Goal: Contribute content: Contribute content

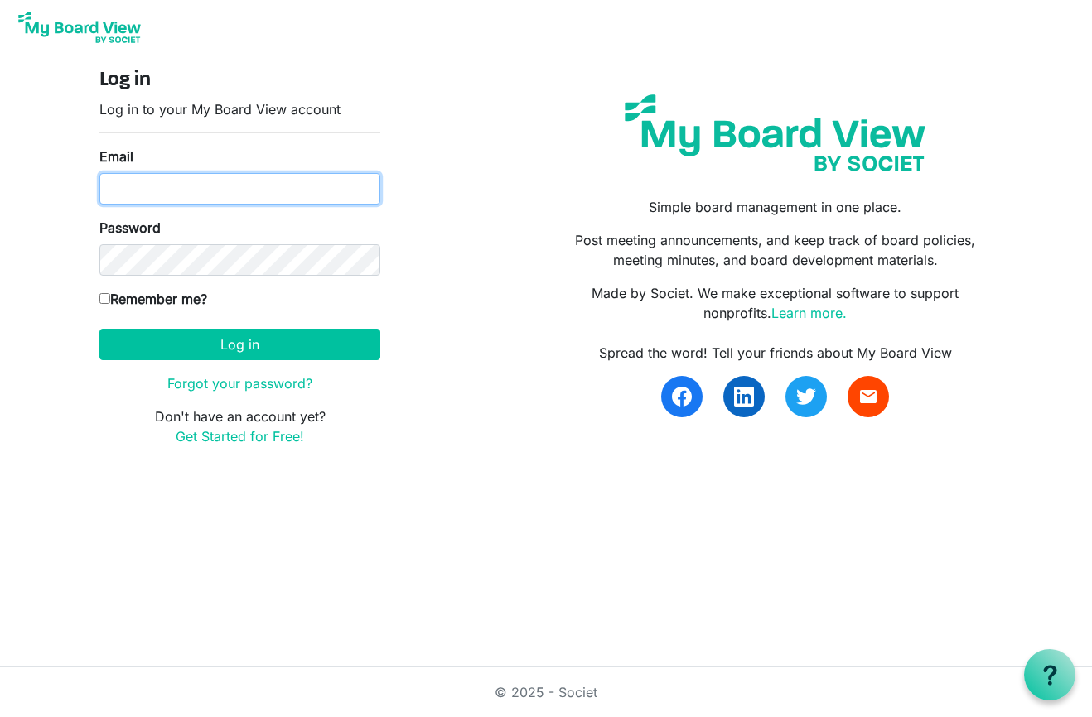
type input "[EMAIL_ADDRESS][DOMAIN_NAME]"
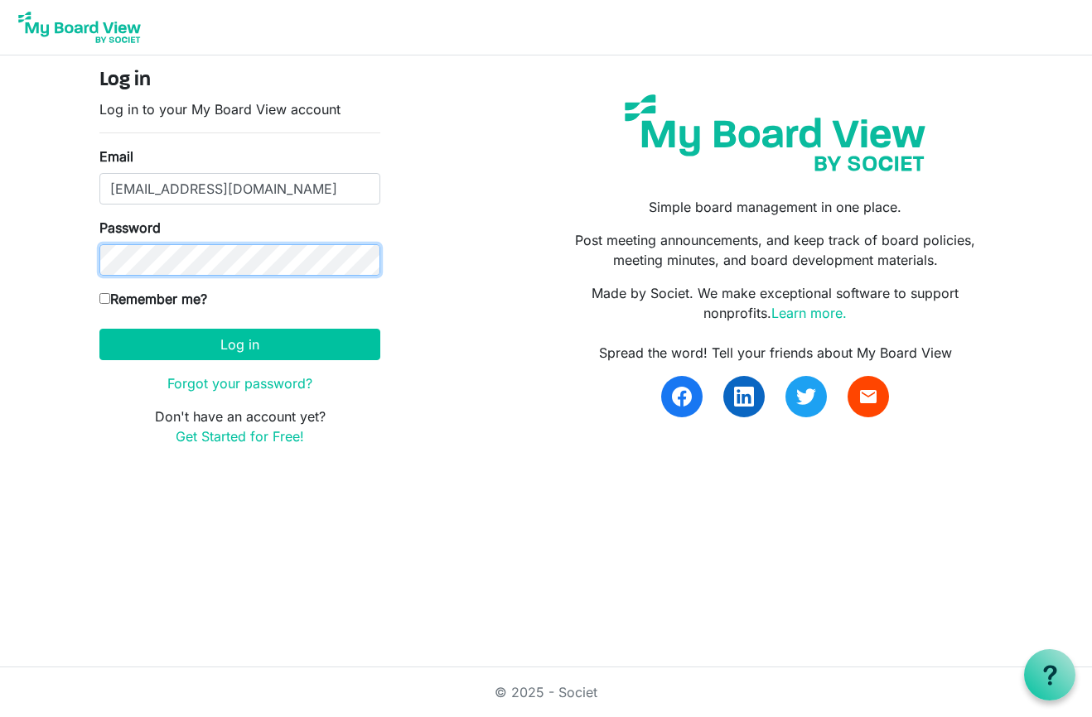
click at [239, 344] on button "Log in" at bounding box center [239, 344] width 281 height 31
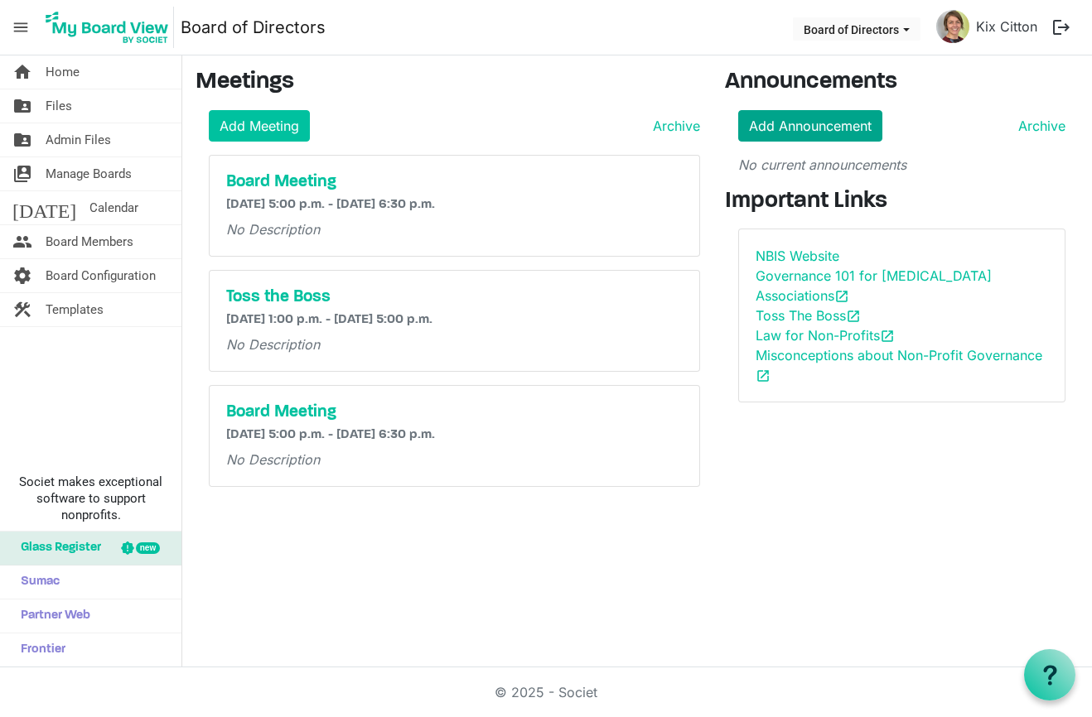
click at [790, 136] on link "Add Announcement" at bounding box center [810, 125] width 144 height 31
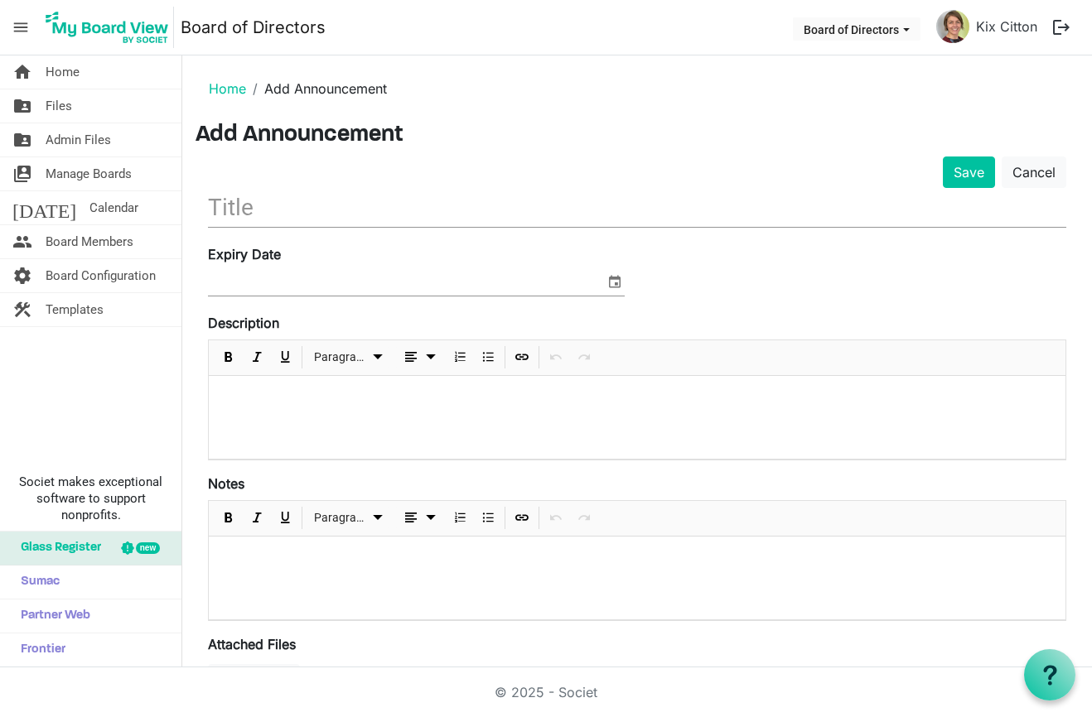
click at [242, 384] on div at bounding box center [637, 417] width 857 height 83
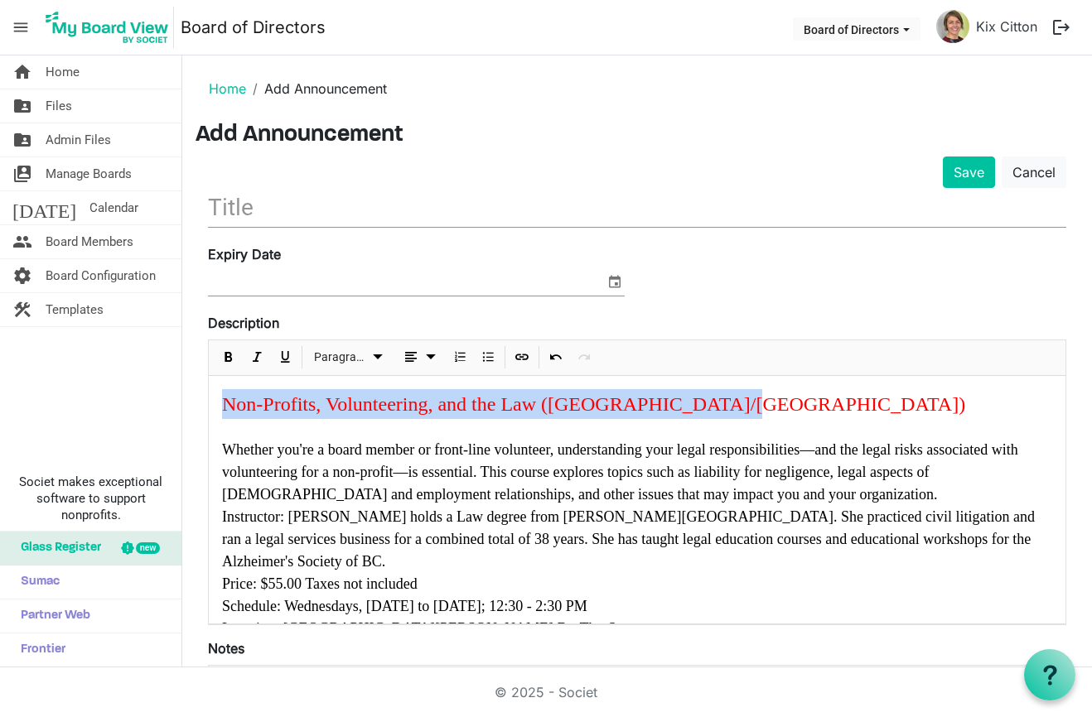
drag, startPoint x: 719, startPoint y: 405, endPoint x: 199, endPoint y: 405, distance: 520.3
click at [199, 405] on div "Save Cancel Expiry Date Description Paragraph Non-Profits, Volunteering, and th…" at bounding box center [637, 556] width 883 height 799
copy font "Non-Profits, Volunteering, and the Law (Nanaimo/Lantzville)"
click at [272, 209] on input "text" at bounding box center [637, 207] width 858 height 39
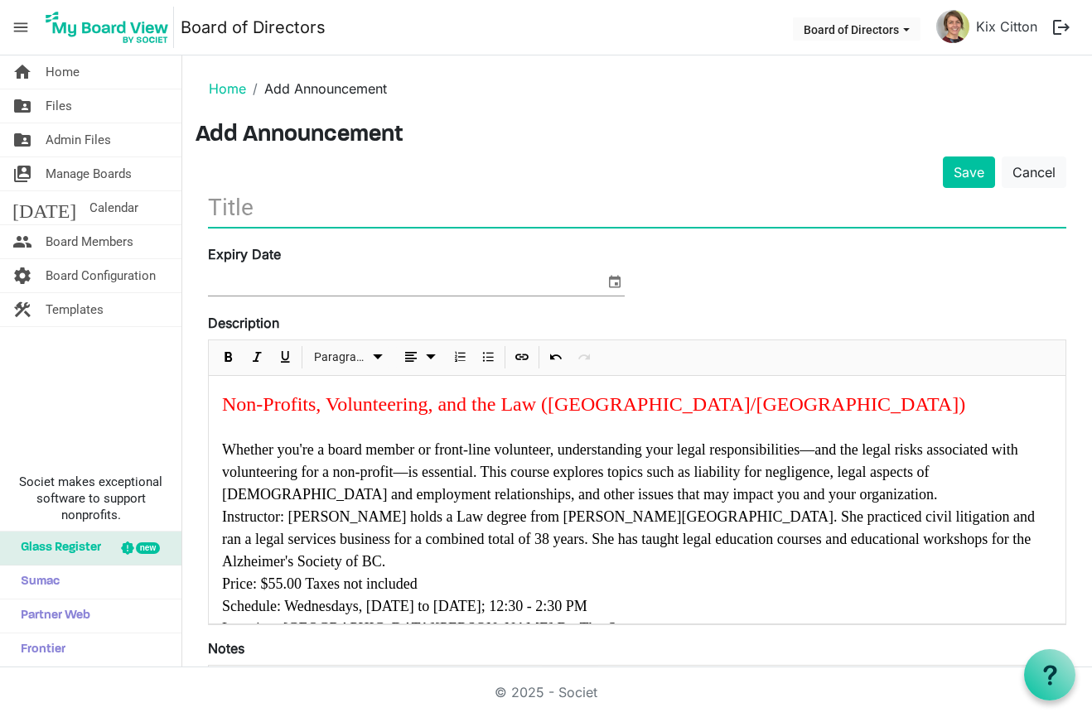
paste input "Non-Profits, Volunteering, and the Law (Nanaimo/Lantzville)"
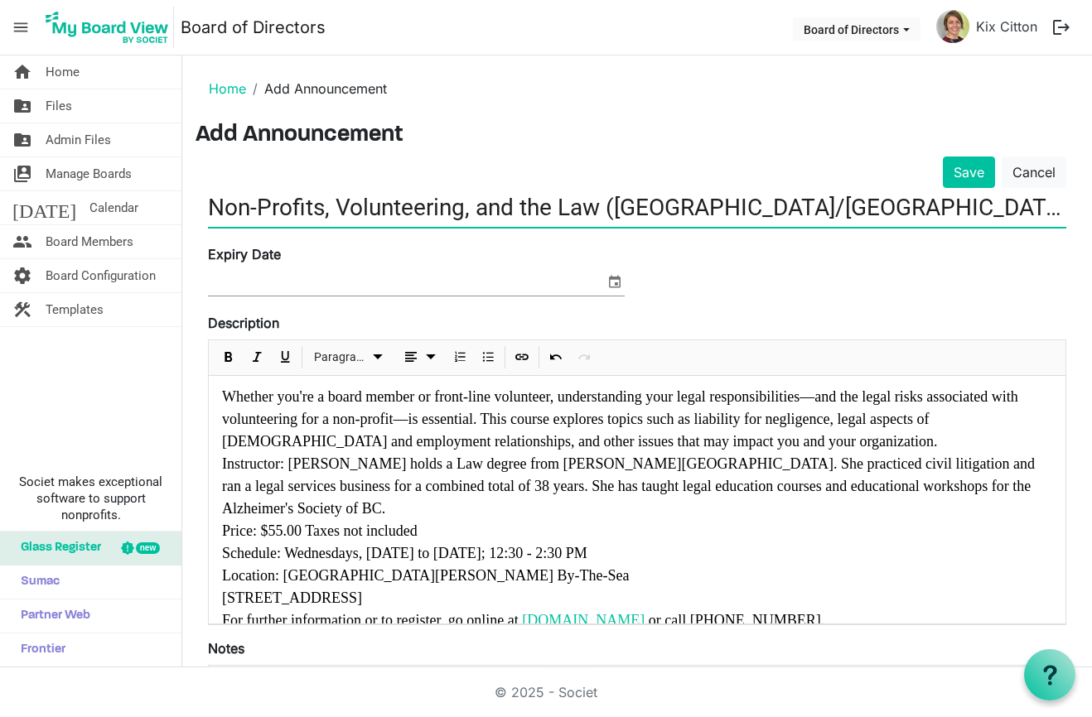
scroll to position [52, 0]
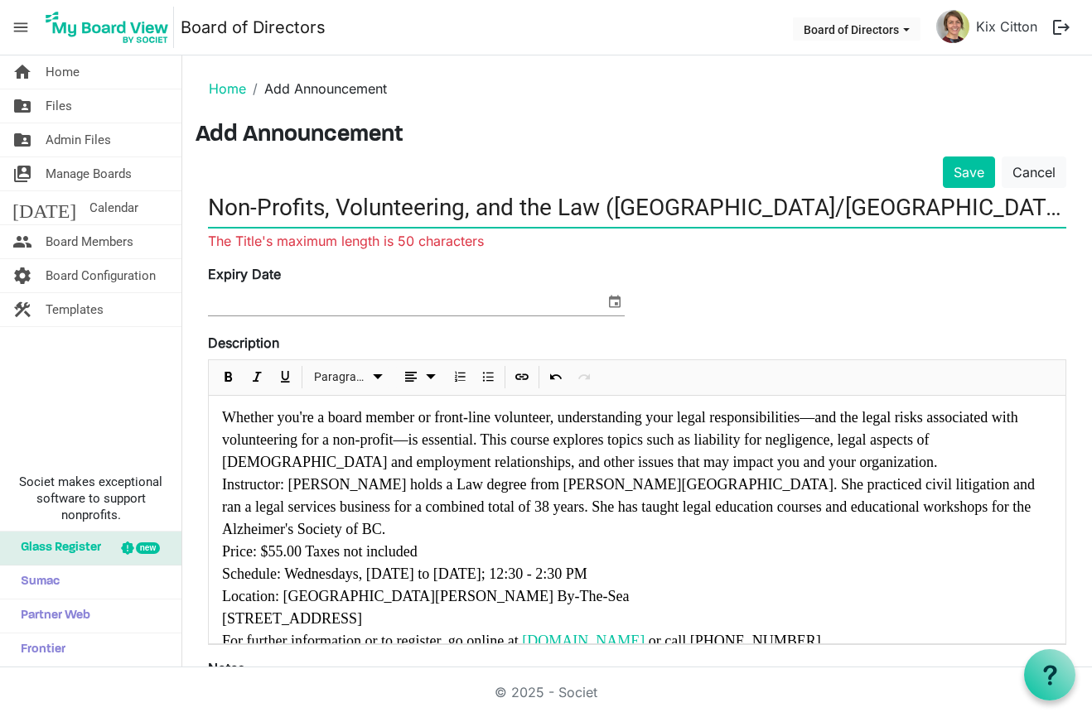
click at [214, 202] on input "Non-Profits, Volunteering, and the Law (Nanaimo/Lantzville)" at bounding box center [637, 207] width 858 height 39
drag, startPoint x: 1061, startPoint y: 209, endPoint x: 835, endPoint y: 212, distance: 226.2
click at [835, 212] on input "Elder College Course: Non-Profits, Volunteering, and the Law (Nanaimo/Lantzvill…" at bounding box center [637, 207] width 858 height 39
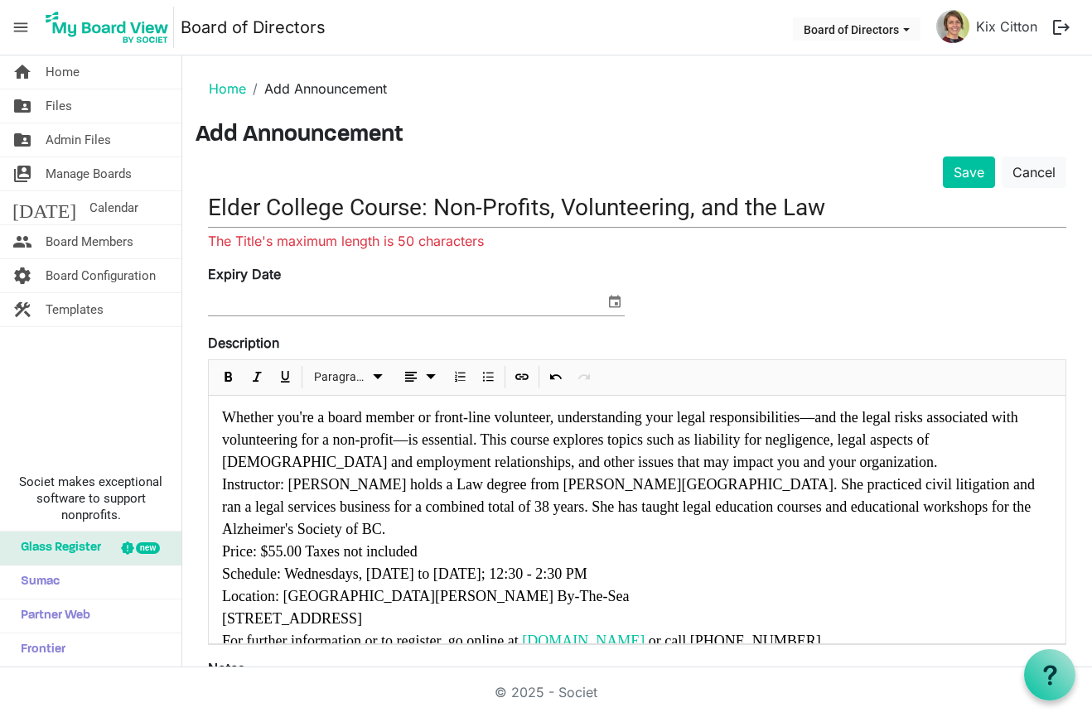
click at [569, 247] on div "Elder College Course: Non-Profits, Volunteering, and the Law The Title's maximu…" at bounding box center [637, 219] width 858 height 63
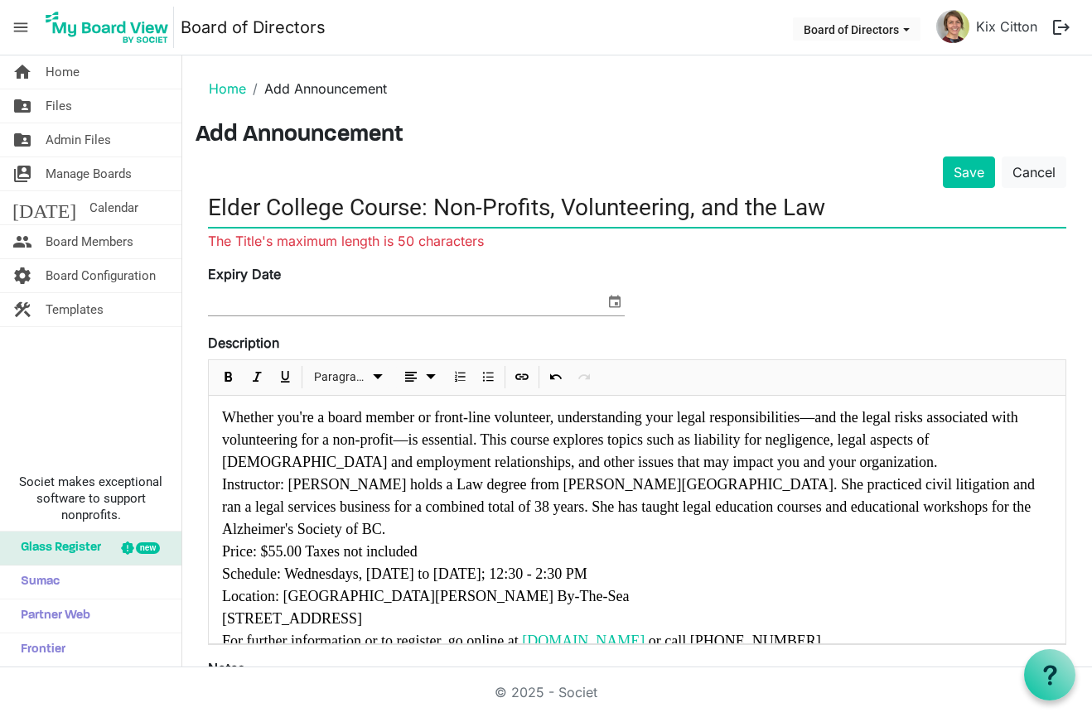
click at [422, 209] on input "Elder College Course: Non-Profits, Volunteering, and the Law" at bounding box center [637, 207] width 858 height 39
click at [630, 205] on input "Elder College : Non-Profits, Volunteering, and the Law" at bounding box center [637, 207] width 858 height 39
click at [519, 239] on div "Elder College : Non-Profits, Volunteering, and the Law The Title's maximum leng…" at bounding box center [637, 219] width 858 height 63
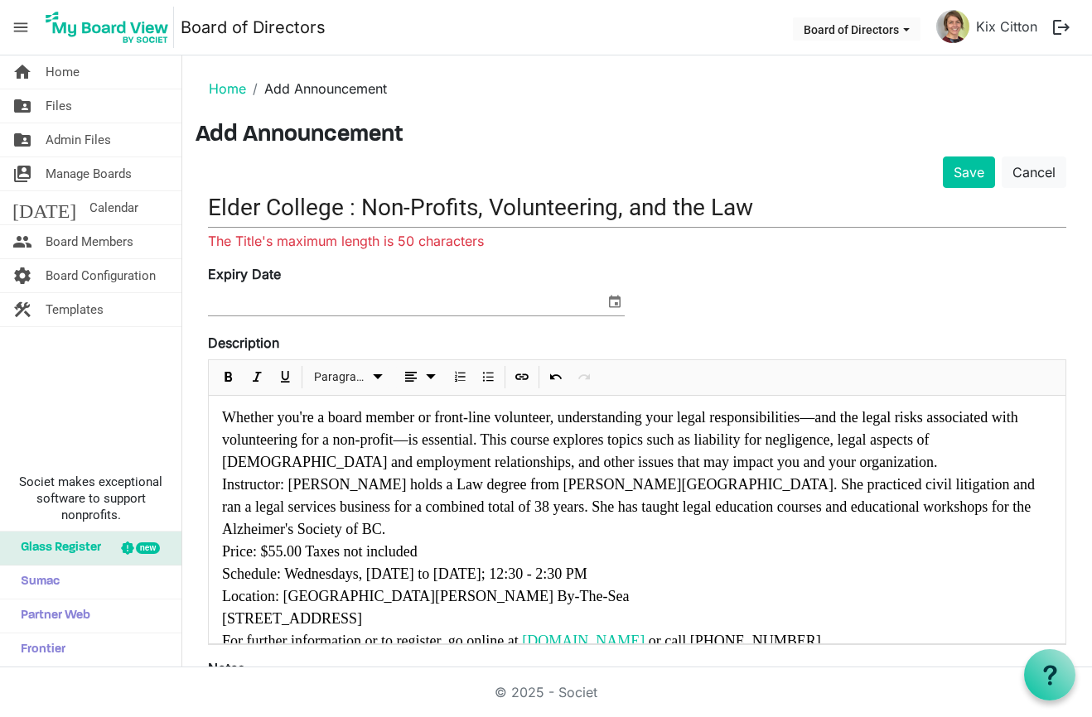
click at [787, 201] on input "Elder College : Non-Profits, Volunteering, and the Law" at bounding box center [637, 207] width 858 height 39
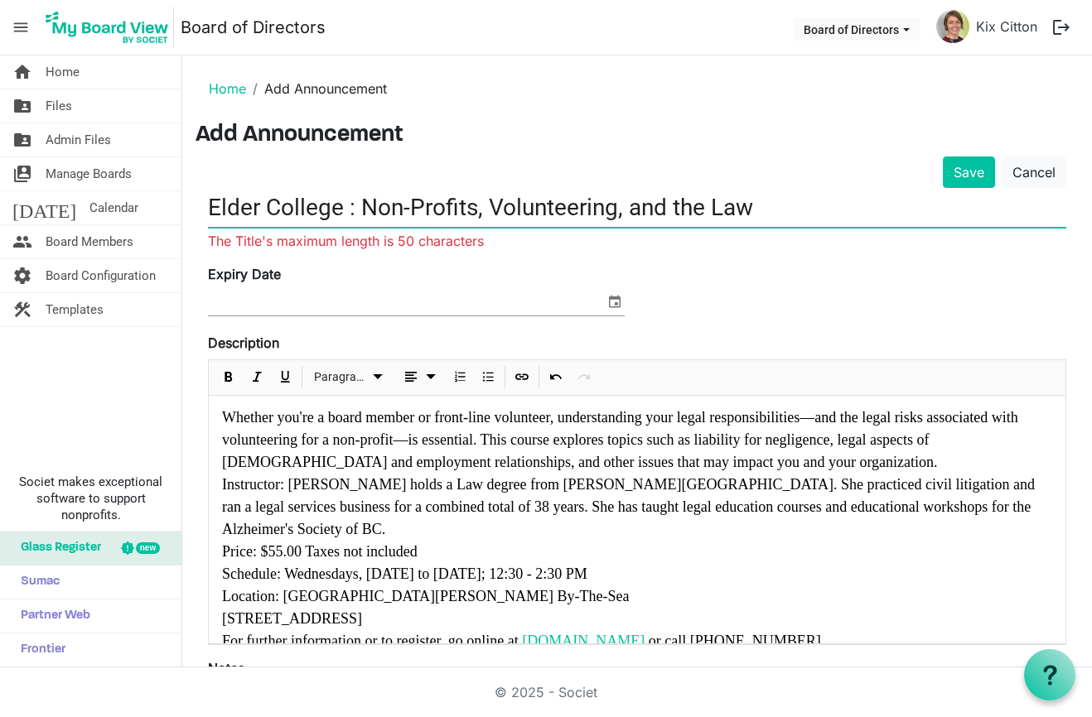
click at [672, 206] on input "Elder College : Non-Profits, Volunteering, and the Law" at bounding box center [637, 207] width 858 height 39
click at [680, 206] on input "Elder College : Non-Profits, Volunteering & the Law" at bounding box center [637, 207] width 858 height 39
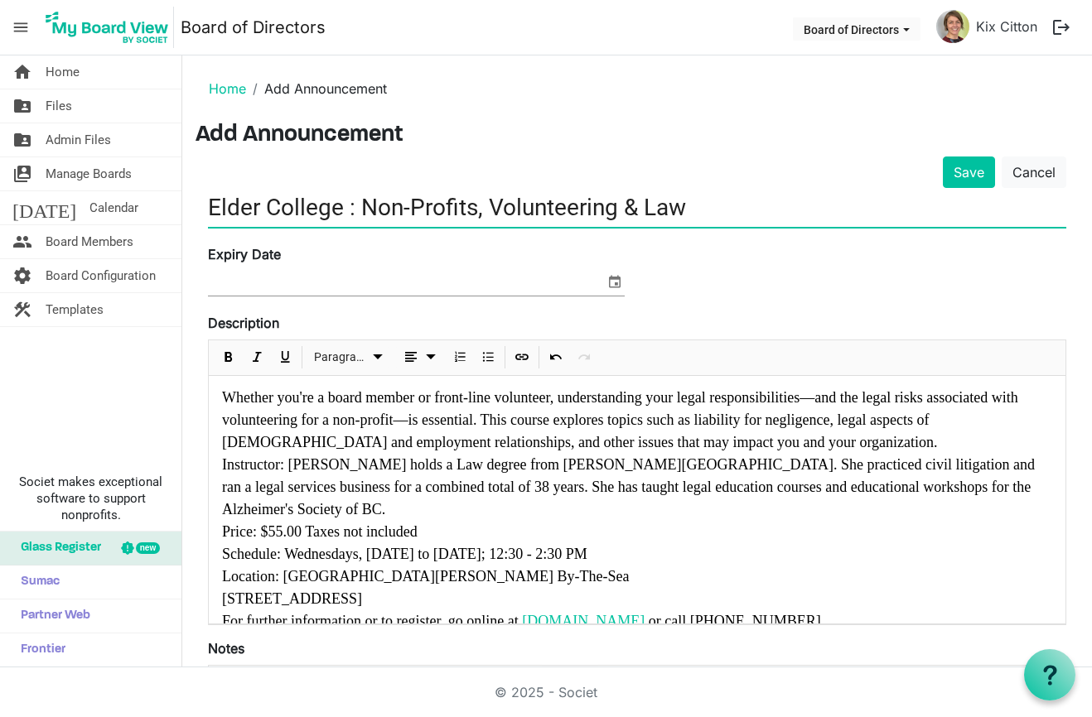
click at [348, 209] on input "Elder College : Non-Profits, Volunteering & Law" at bounding box center [637, 207] width 858 height 39
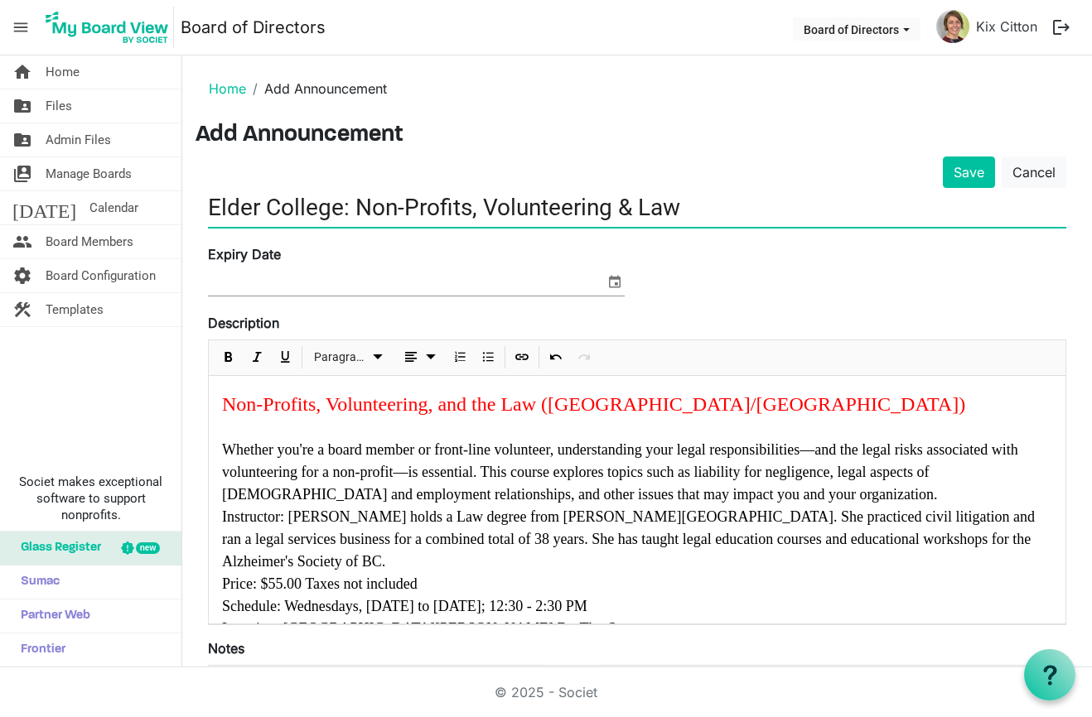
scroll to position [0, 0]
type input "Elder College: Non-Profits, Volunteering & Law"
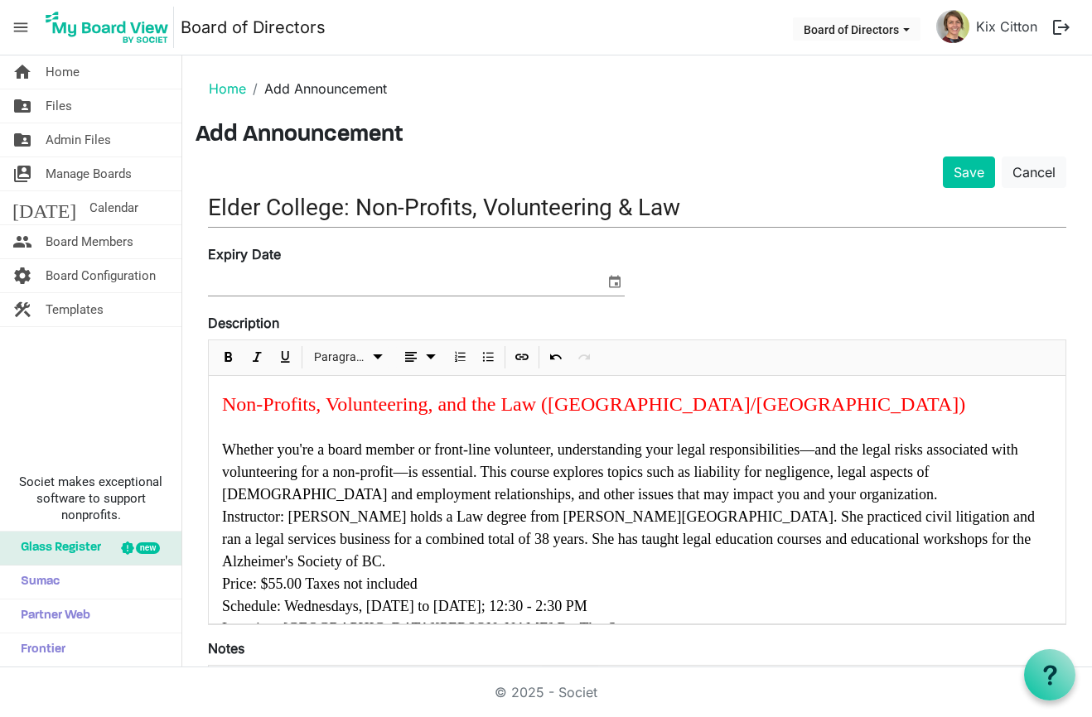
click at [715, 404] on div "Non-Profits, Volunteering, and the Law (Nanaimo/Lantzville)" at bounding box center [637, 404] width 830 height 30
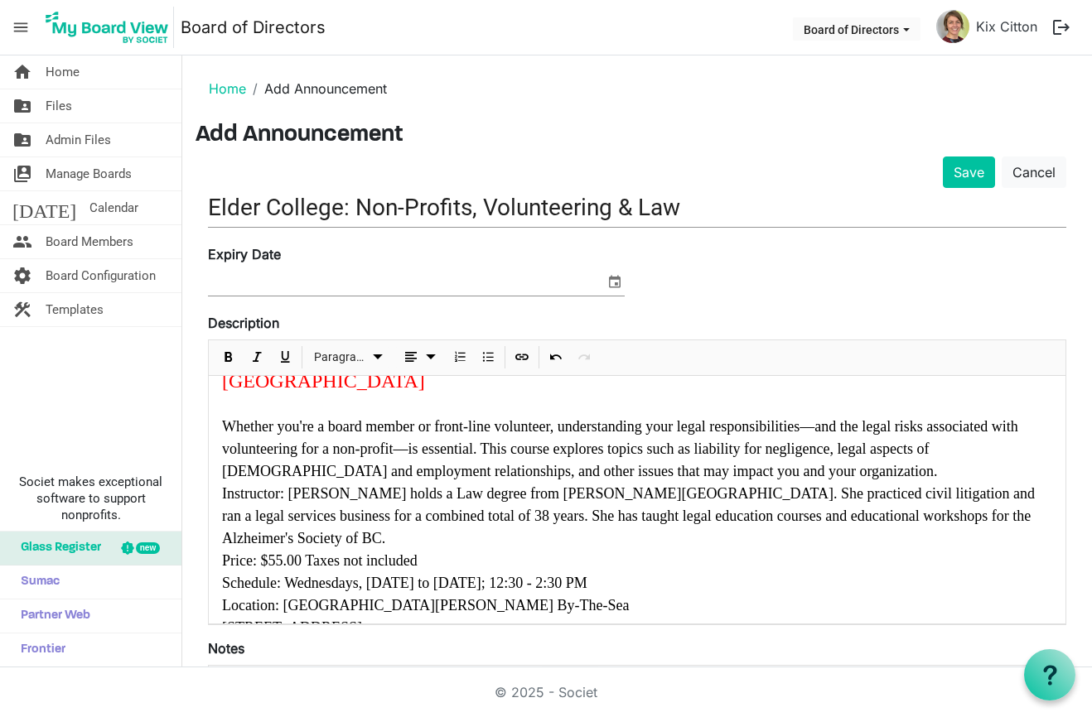
scroll to position [52, 0]
click at [615, 282] on span "select" at bounding box center [615, 282] width 20 height 22
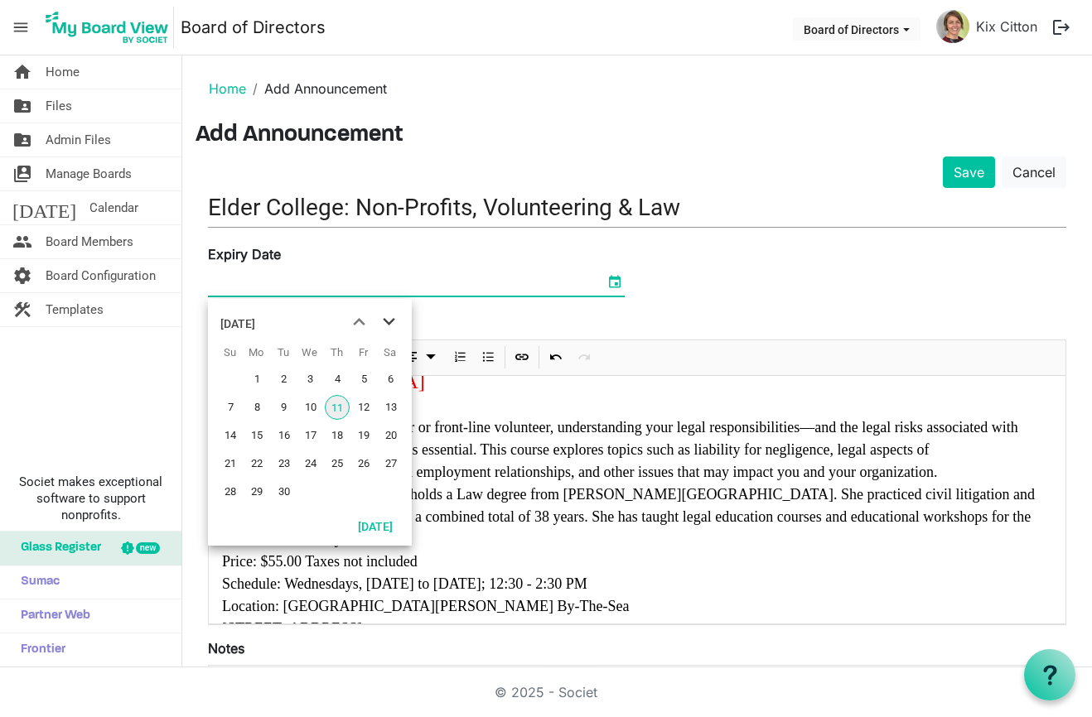
click at [389, 326] on span "next month" at bounding box center [388, 322] width 29 height 30
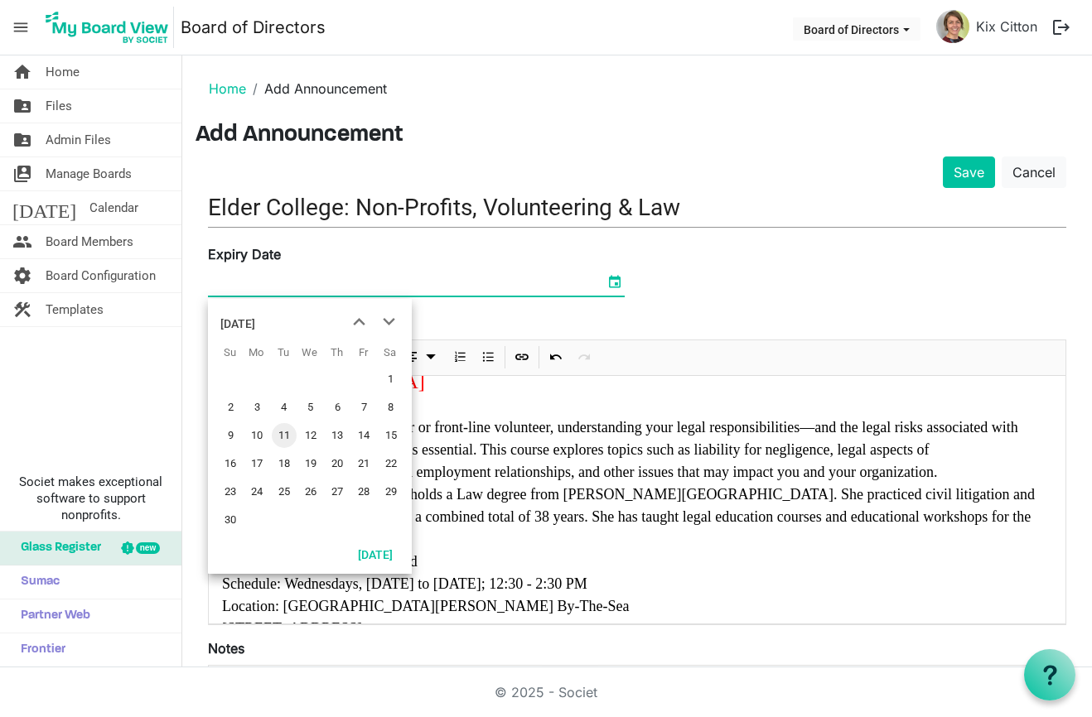
click at [285, 435] on span "11" at bounding box center [284, 435] width 25 height 25
type input "2025-11-11"
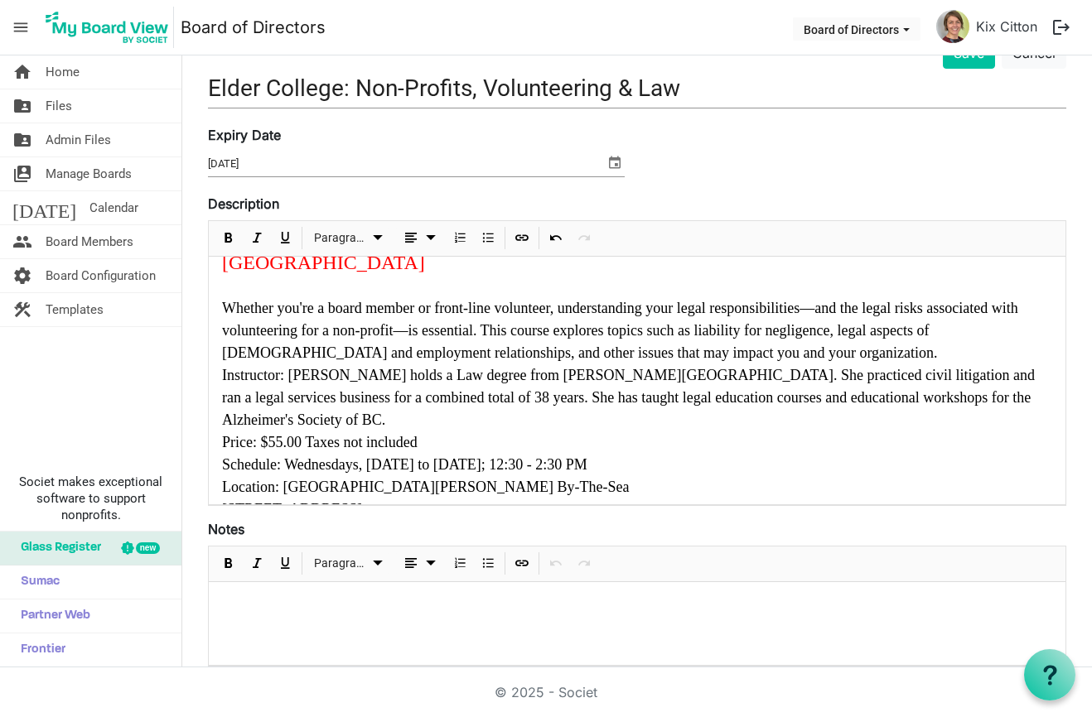
click at [220, 408] on div "Non-Profits, Volunteering, and the Law (Nanaimo/Lantzville) - Elder College Cou…" at bounding box center [637, 381] width 857 height 352
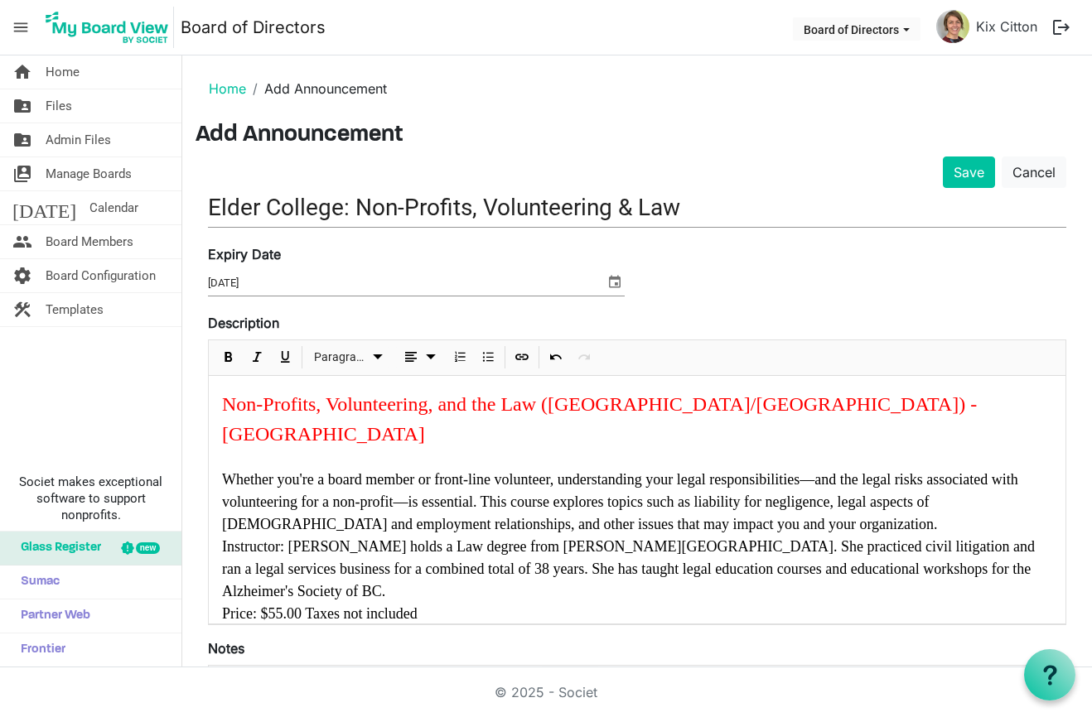
scroll to position [0, 0]
click at [404, 207] on input "Elder College: Non-Profits, Volunteering & Law" at bounding box center [637, 207] width 858 height 39
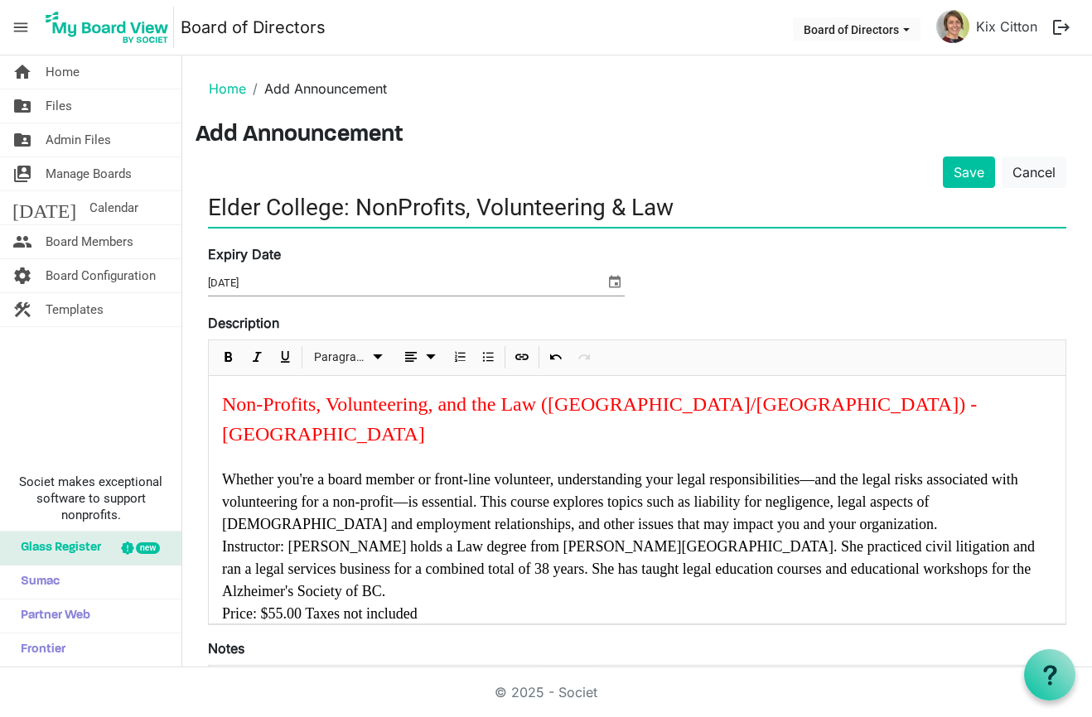
click at [339, 208] on input "Elder College: NonProfits, Volunteering & Law" at bounding box center [637, 207] width 858 height 39
type input "Elder College: NonProfits, Volunteering & Law"
click at [228, 402] on font "Non-Profits, Volunteering, and the Law (Nanaimo/Lantzville) - Elder College Cou…" at bounding box center [599, 419] width 755 height 51
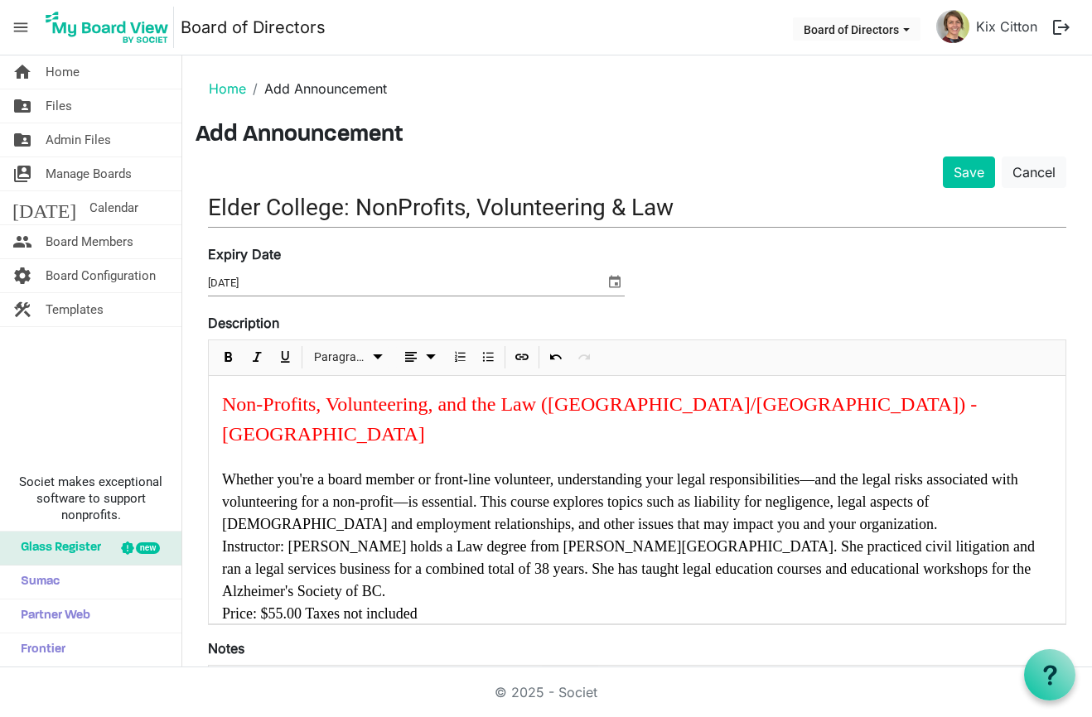
click at [231, 399] on font "Non-Profits, Volunteering, and the Law (Nanaimo/Lantzville) - Elder College Cou…" at bounding box center [599, 419] width 755 height 51
click at [221, 403] on div "Non-Profits, Volunteering, and the Law (Nanaimo/Lantzville) - Elder College Cou…" at bounding box center [637, 552] width 857 height 352
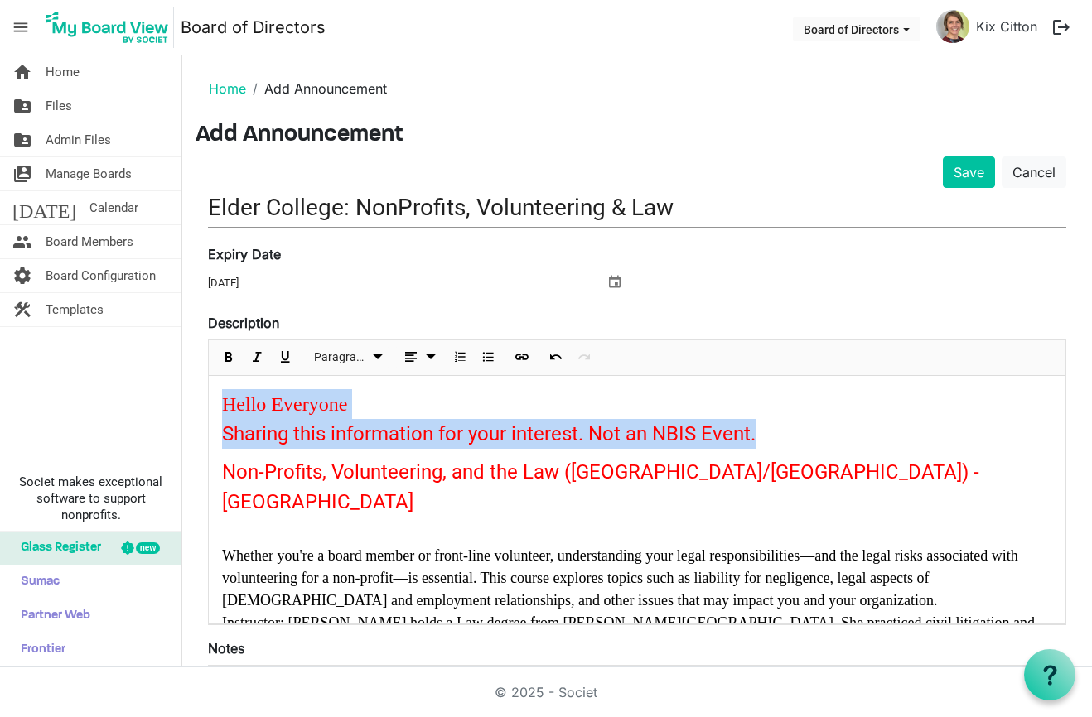
drag, startPoint x: 773, startPoint y: 429, endPoint x: 208, endPoint y: 399, distance: 565.8
click at [208, 399] on div "Paragraph Hello Everyone Sharing this information for your interest. Not an NBI…" at bounding box center [637, 483] width 858 height 286
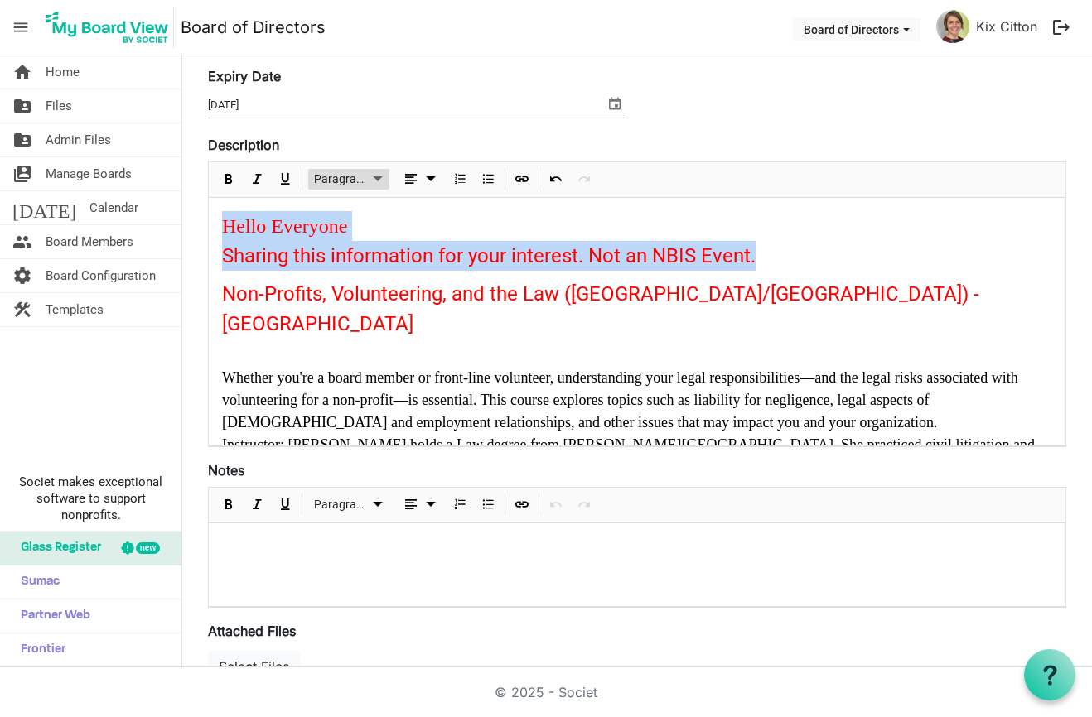
click at [366, 176] on span "Paragraph" at bounding box center [341, 179] width 54 height 21
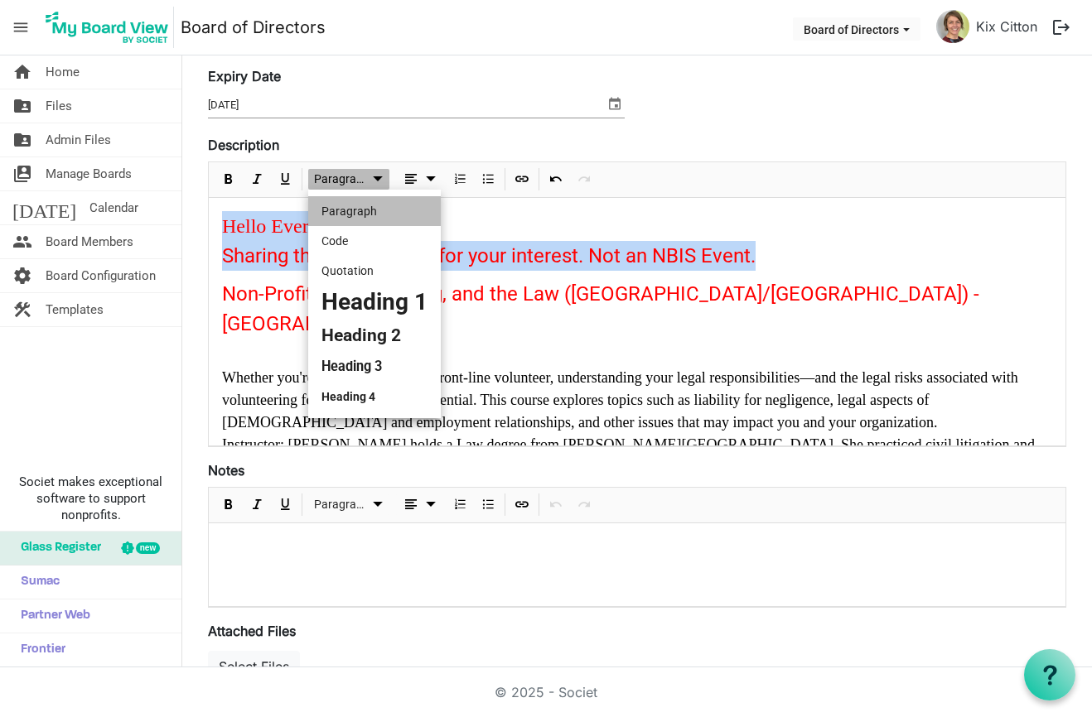
click at [366, 176] on span "Paragraph" at bounding box center [341, 179] width 54 height 21
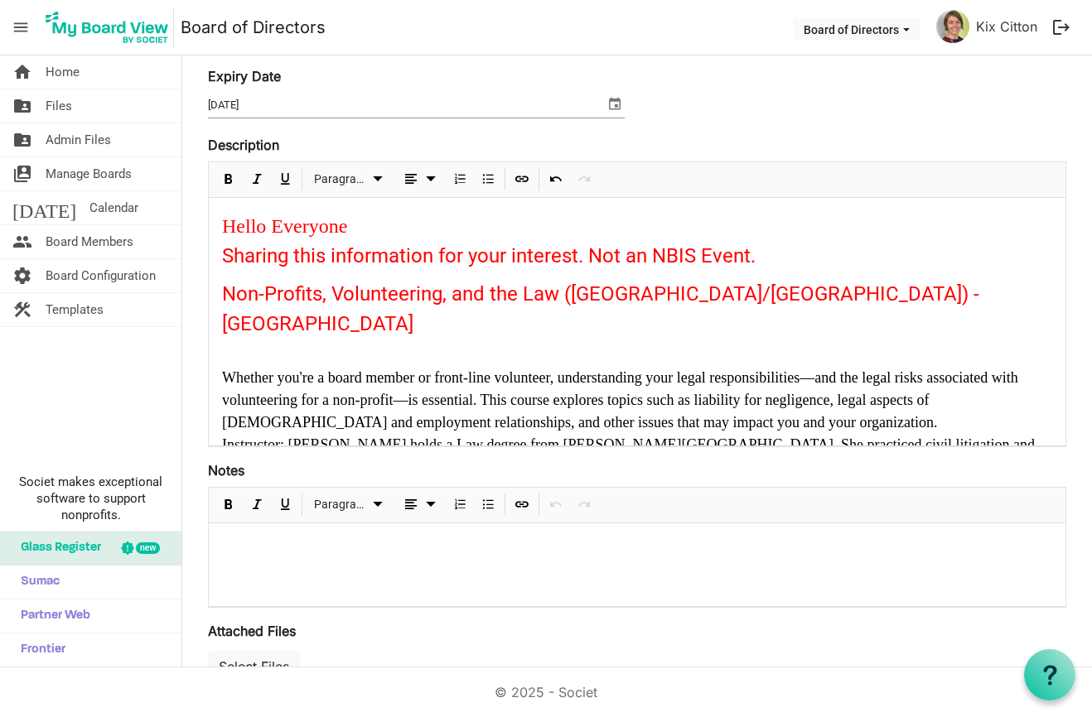
click at [764, 262] on p "Sharing this information for your interest. Not an NBIS Event." at bounding box center [637, 256] width 830 height 30
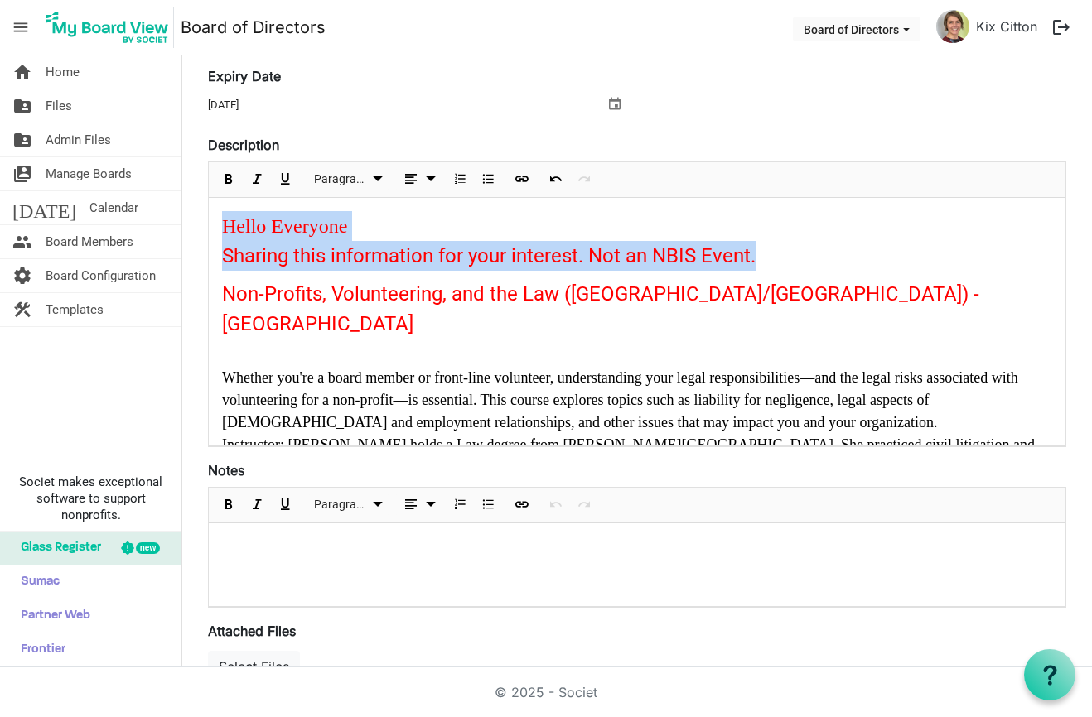
drag, startPoint x: 741, startPoint y: 251, endPoint x: 210, endPoint y: 223, distance: 530.9
click at [210, 225] on div "Hello Everyone Sharing this information for your interest. Not an NBIS Event. N…" at bounding box center [637, 412] width 857 height 428
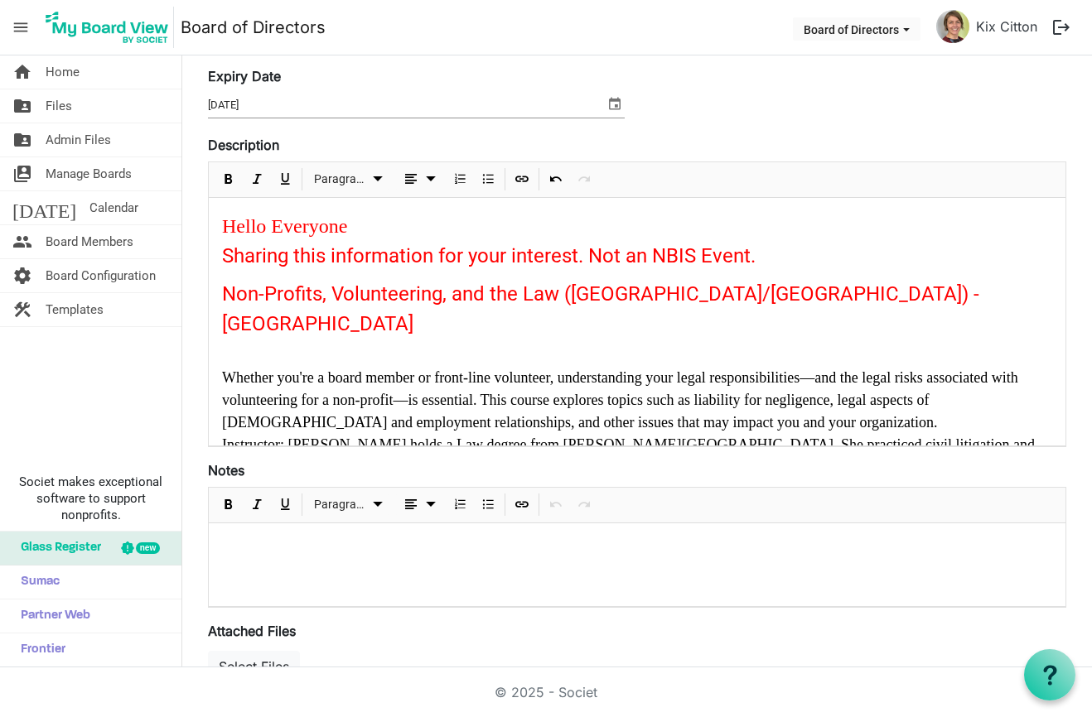
click at [262, 347] on div at bounding box center [637, 357] width 830 height 20
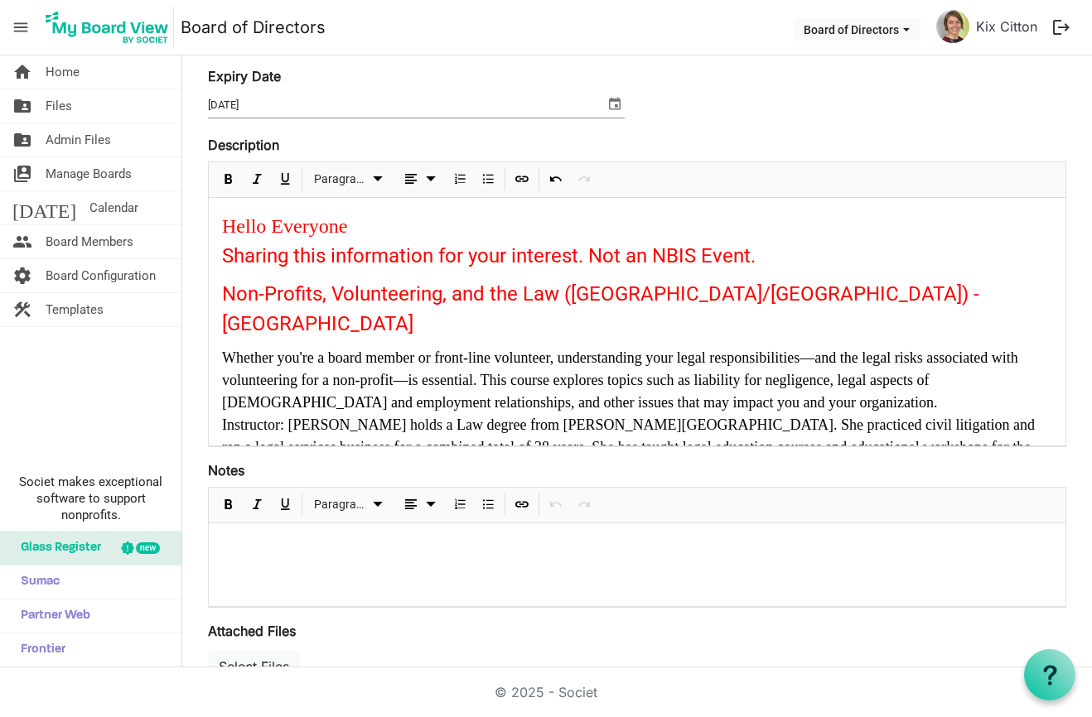
click at [628, 253] on font "Sharing this information for your interest. Not an NBIS Event." at bounding box center [489, 255] width 534 height 23
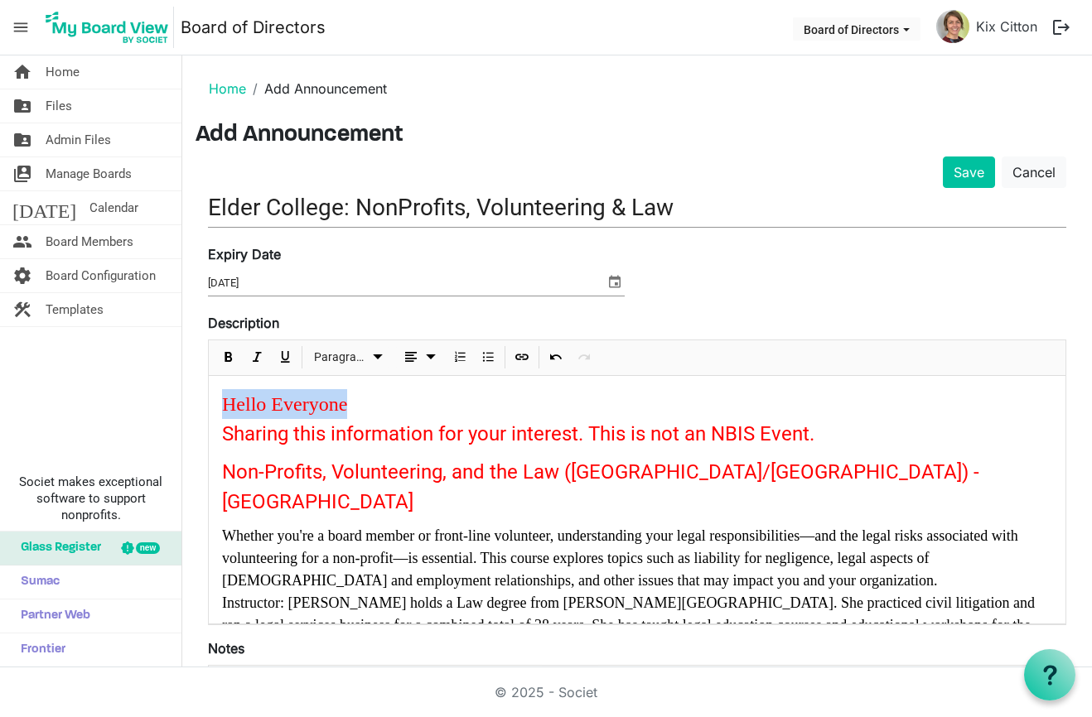
drag, startPoint x: 365, startPoint y: 407, endPoint x: 221, endPoint y: 401, distance: 143.4
click at [221, 401] on div "Hello Everyone Sharing this information for your interest. This is not an NBIS …" at bounding box center [637, 580] width 857 height 408
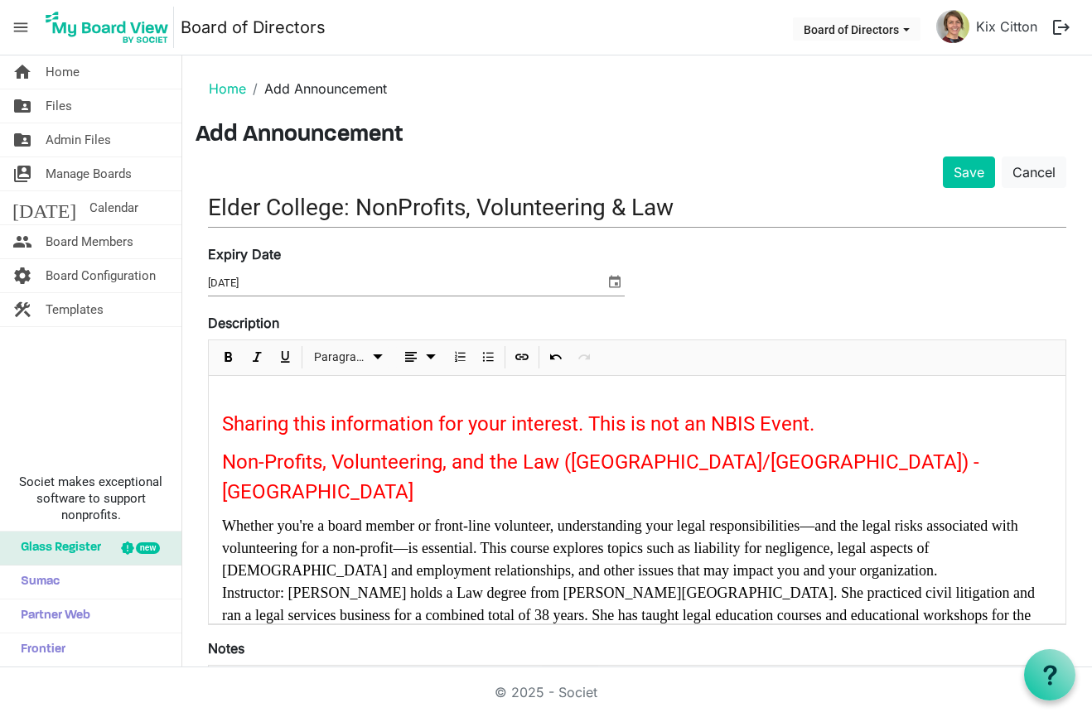
click at [223, 420] on font "Sharing this information for your interest. This is not an NBIS Event." at bounding box center [518, 424] width 592 height 23
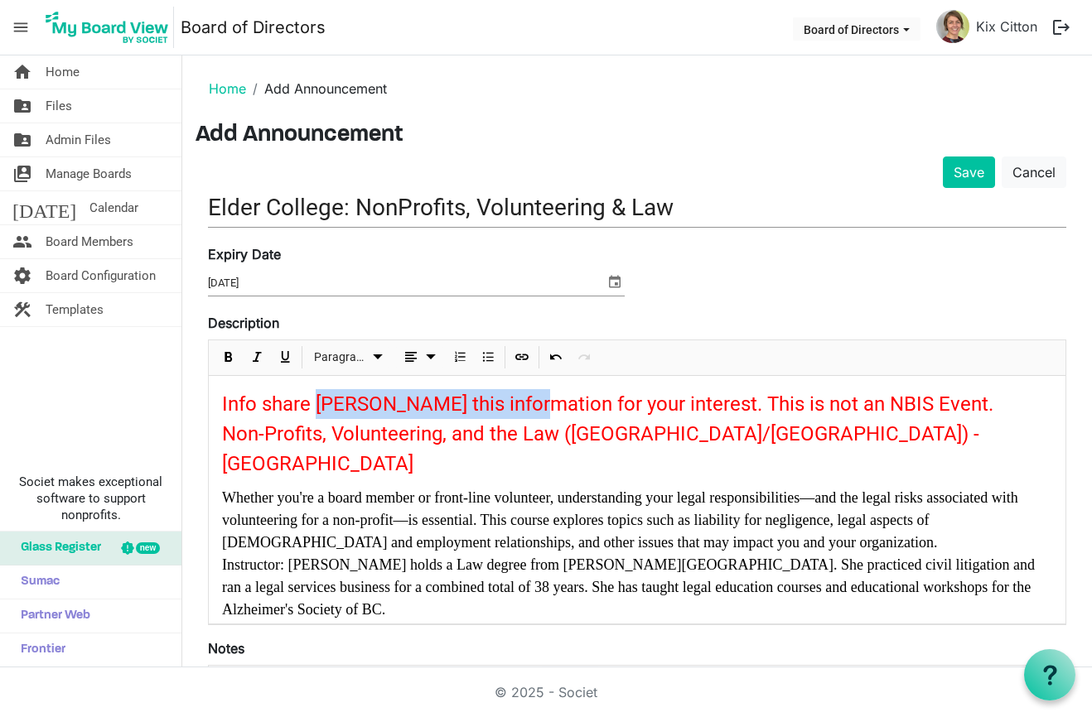
drag, startPoint x: 519, startPoint y: 405, endPoint x: 318, endPoint y: 401, distance: 201.4
click at [318, 401] on span "Info share haring this information for your interest. This is not an NBIS Event." at bounding box center [607, 404] width 771 height 23
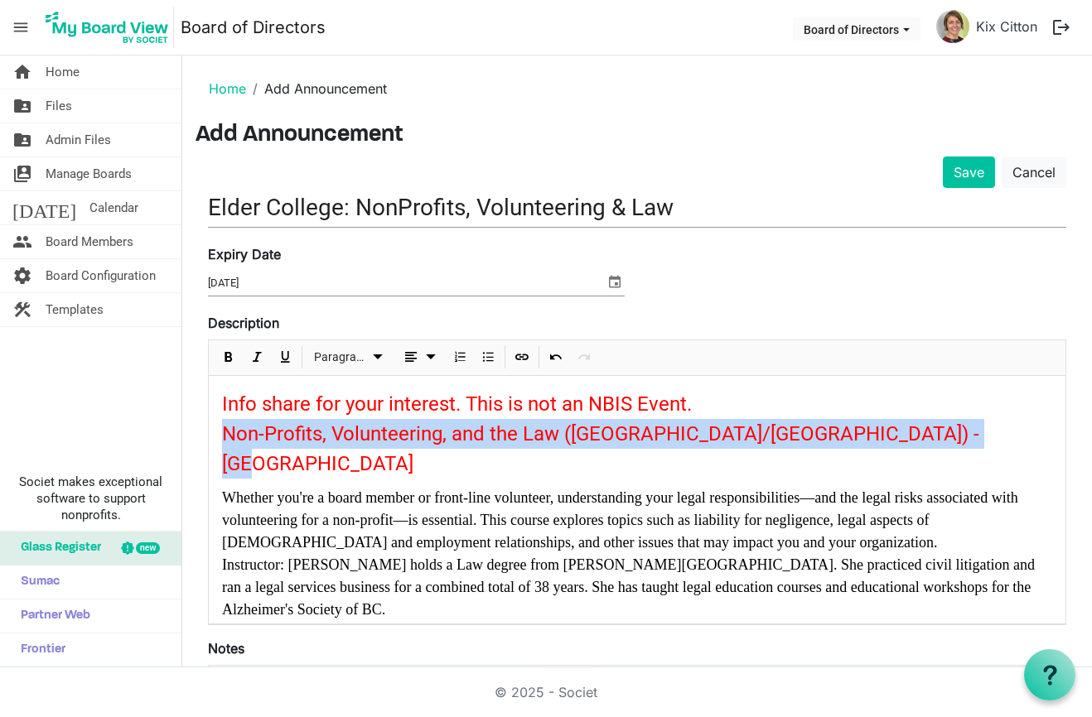
drag, startPoint x: 223, startPoint y: 431, endPoint x: 944, endPoint y: 443, distance: 721.7
click at [944, 443] on font "Non-Profits, Volunteering, and the Law (Nanaimo/Lantzville) - Elder College Cou…" at bounding box center [600, 449] width 757 height 53
click at [227, 355] on span "Bold" at bounding box center [229, 357] width 20 height 21
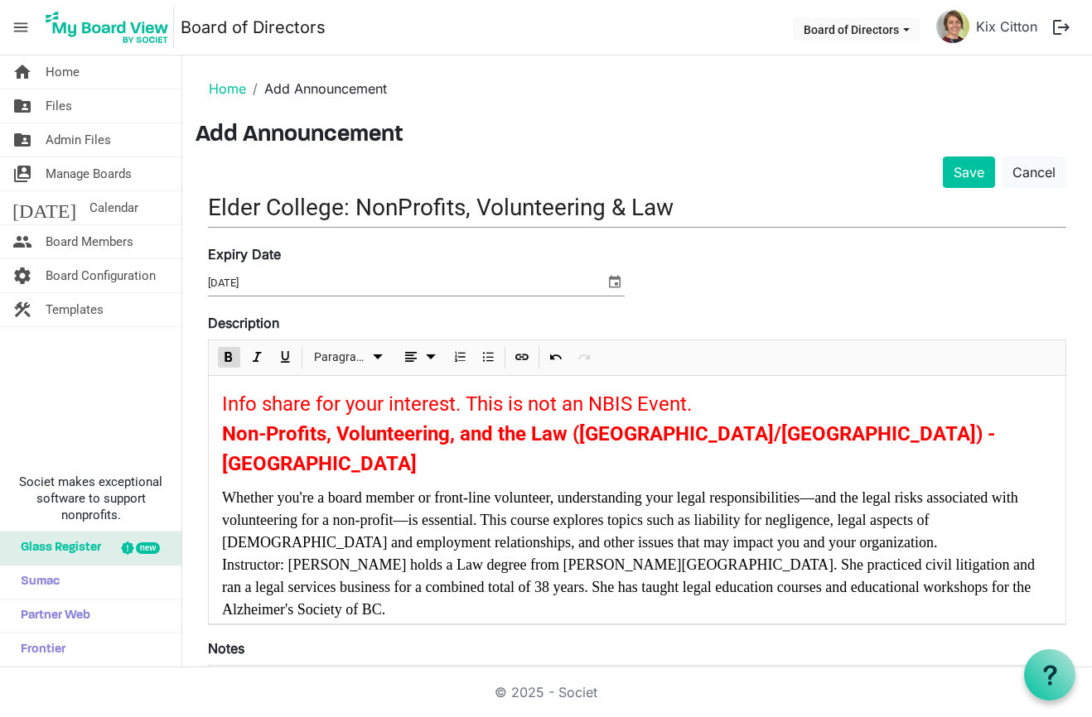
click at [727, 405] on div "Info share for your interest. This is not an NBIS Event." at bounding box center [637, 404] width 830 height 30
click at [730, 403] on div "Info share for your interest. This is not an NBIS Event." at bounding box center [637, 404] width 830 height 30
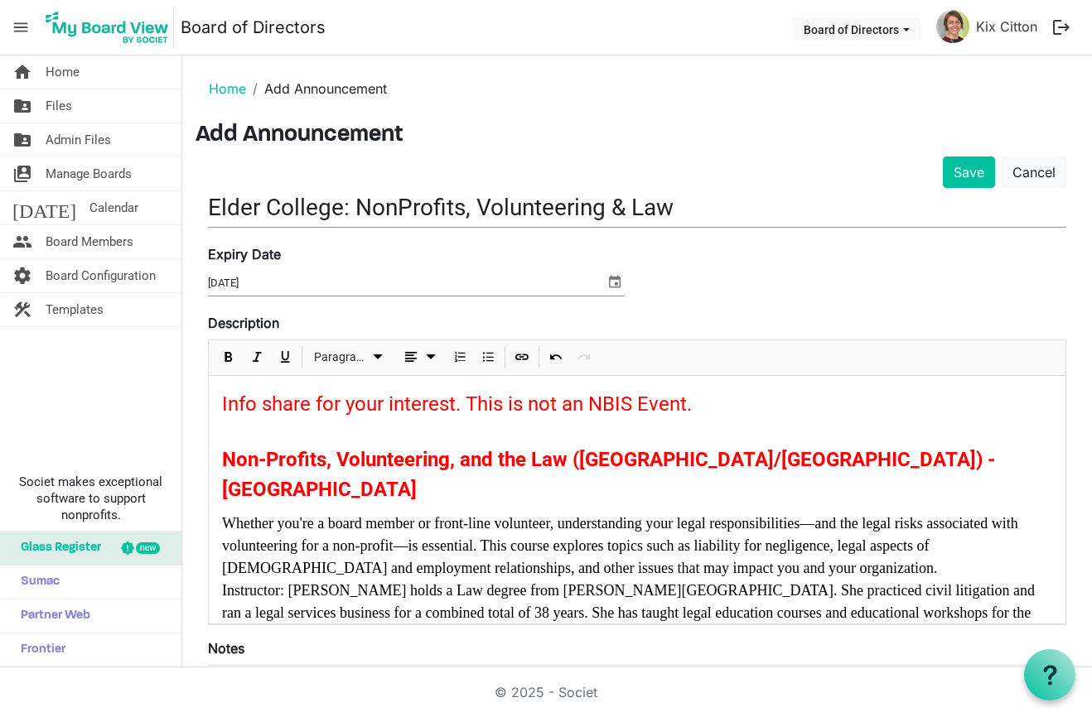
click at [326, 437] on div "Info share for your interest. This is not an NBIS Event. Non-Profits, Volunteer…" at bounding box center [637, 574] width 857 height 396
click at [282, 428] on p at bounding box center [637, 427] width 830 height 17
click at [968, 169] on button "Save" at bounding box center [969, 172] width 52 height 31
